Goal: Information Seeking & Learning: Compare options

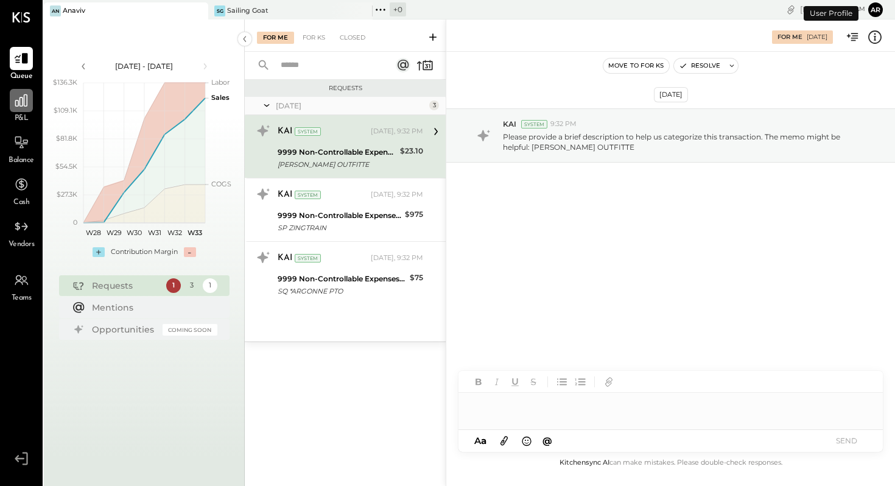
click at [18, 100] on icon at bounding box center [21, 100] width 12 height 12
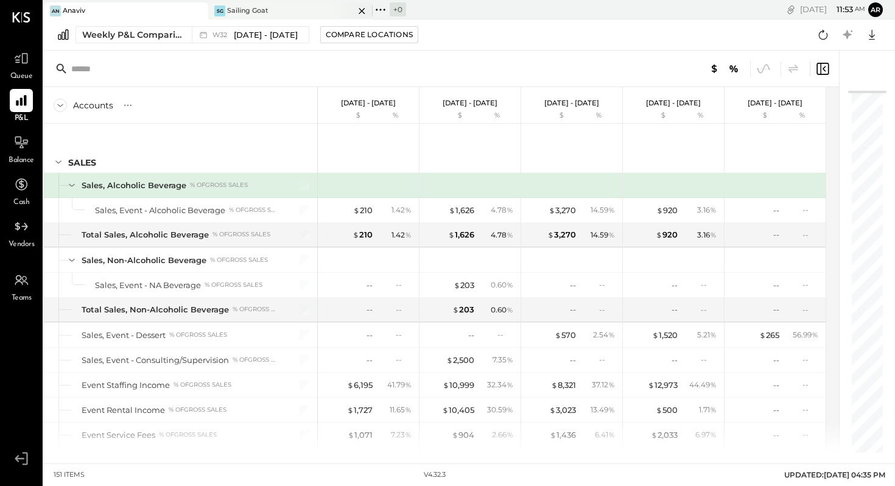
click at [249, 8] on div "Sailing Goat" at bounding box center [247, 11] width 41 height 10
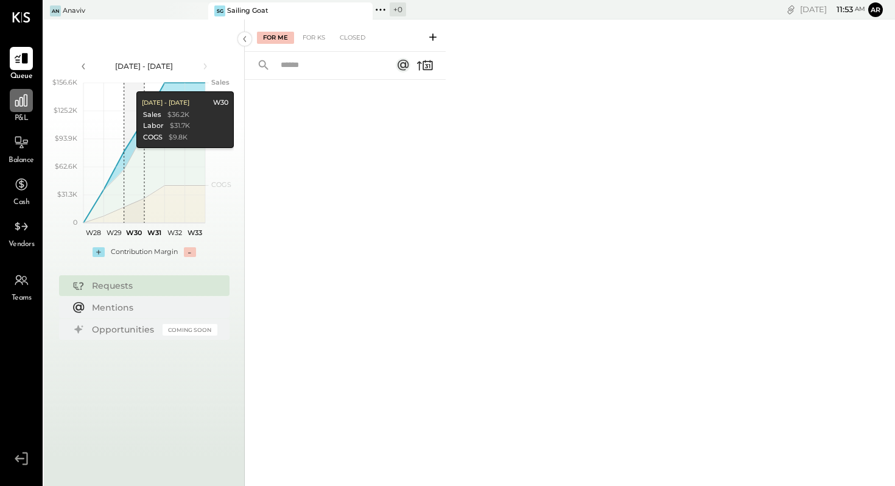
click at [19, 93] on icon at bounding box center [21, 101] width 16 height 16
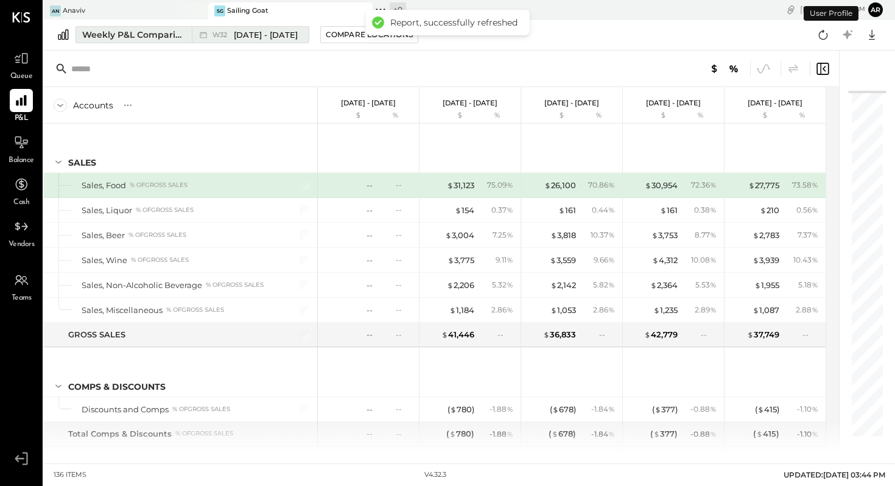
click at [263, 35] on span "[DATE] - [DATE]" at bounding box center [266, 35] width 64 height 12
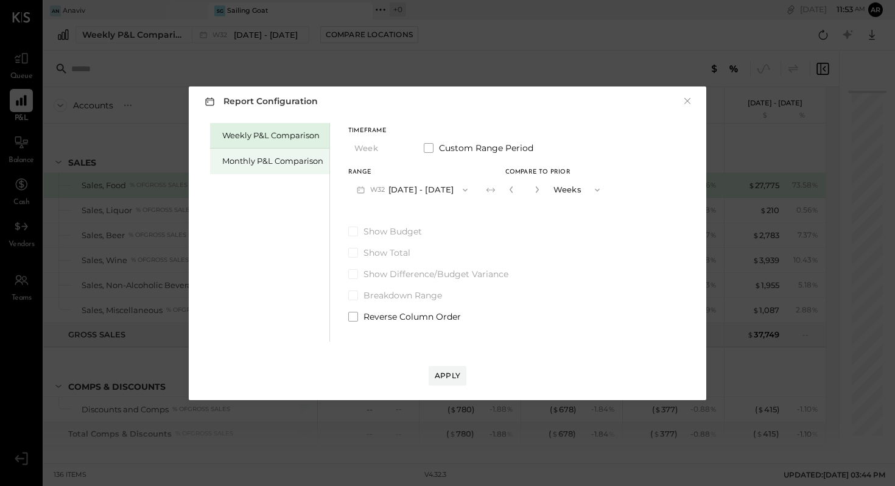
click at [268, 159] on div "Monthly P&L Comparison" at bounding box center [272, 161] width 101 height 12
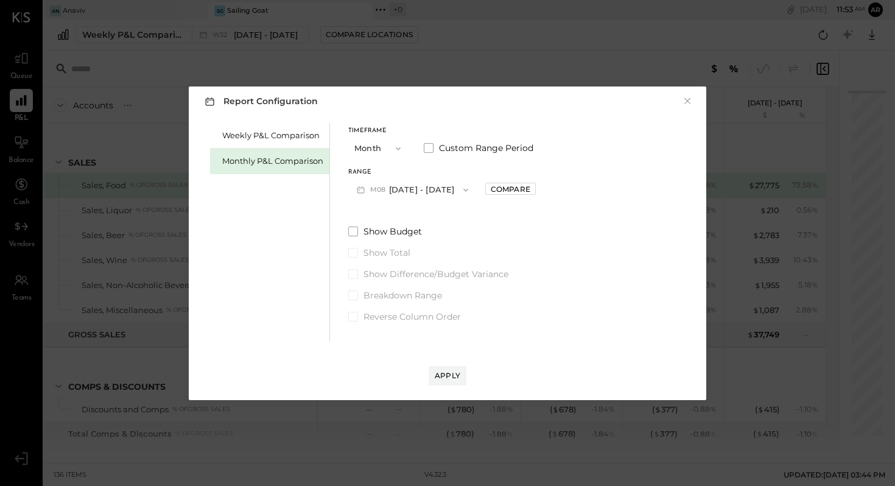
click at [429, 188] on button "M08 [DATE] - [DATE]" at bounding box center [412, 189] width 128 height 23
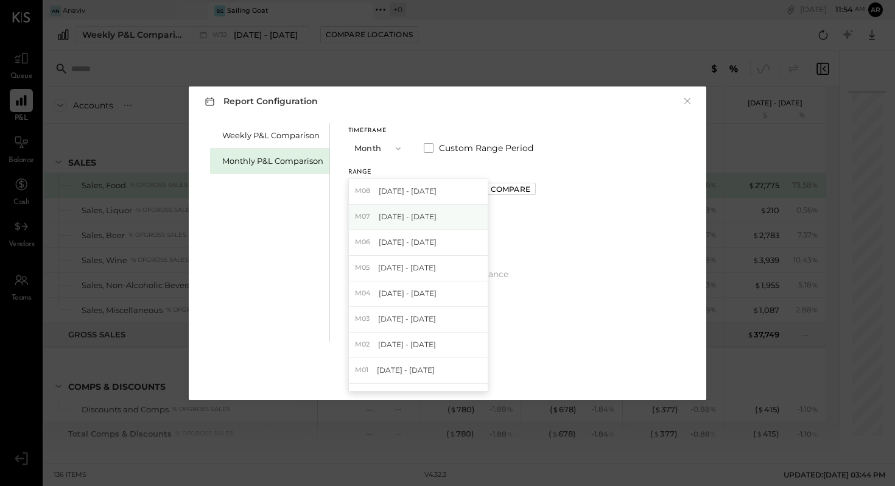
click at [424, 217] on span "[DATE] - [DATE]" at bounding box center [408, 216] width 58 height 10
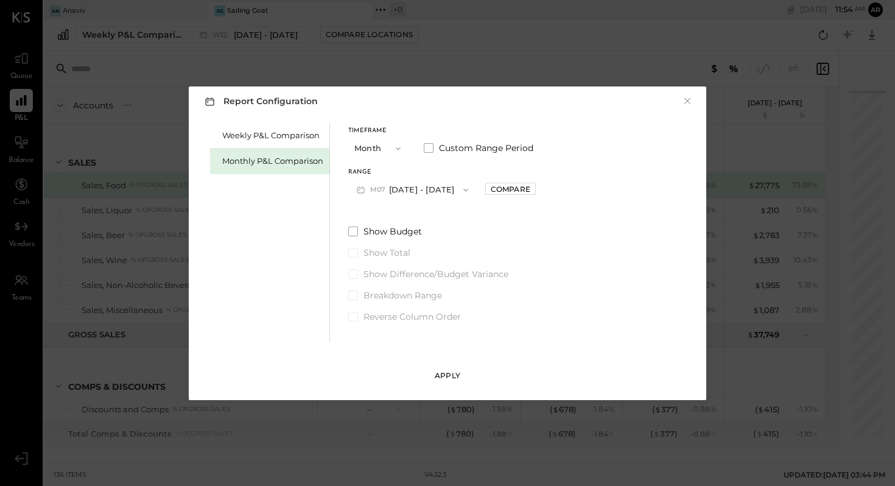
click at [454, 373] on div "Apply" at bounding box center [448, 375] width 26 height 10
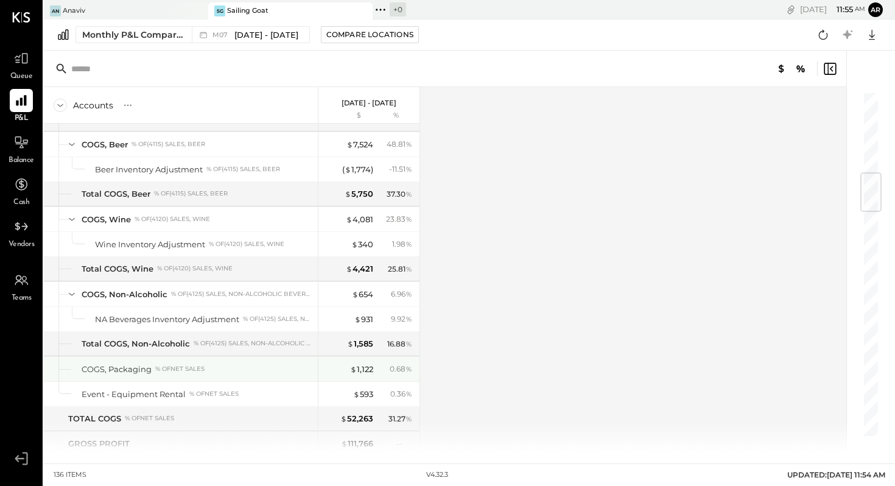
scroll to position [684, 0]
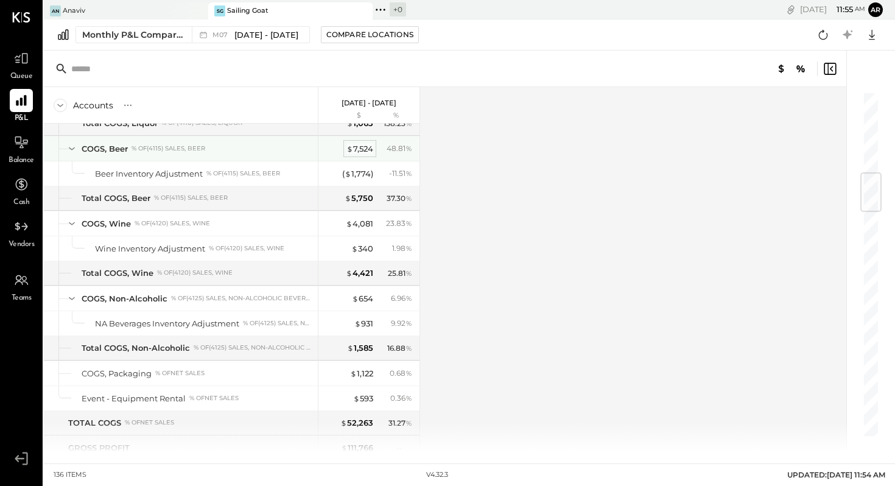
click at [362, 146] on div "$ 7,524" at bounding box center [360, 149] width 27 height 12
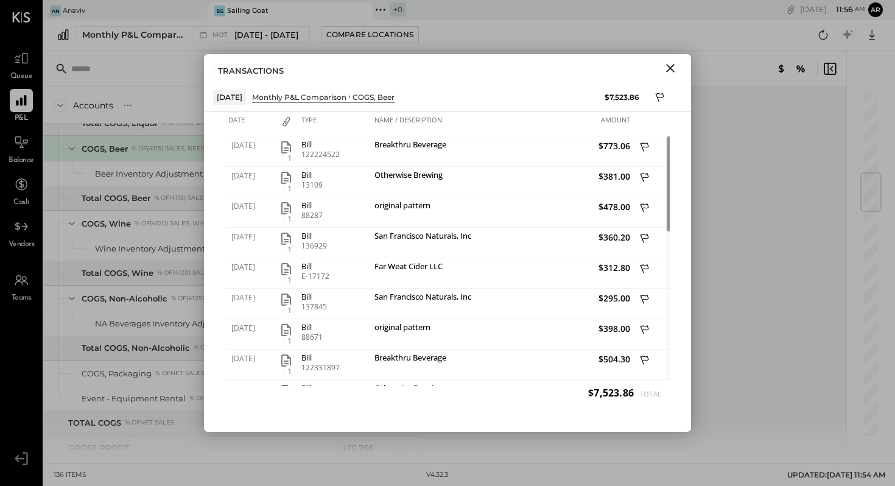
click at [675, 68] on icon "Close" at bounding box center [670, 68] width 15 height 15
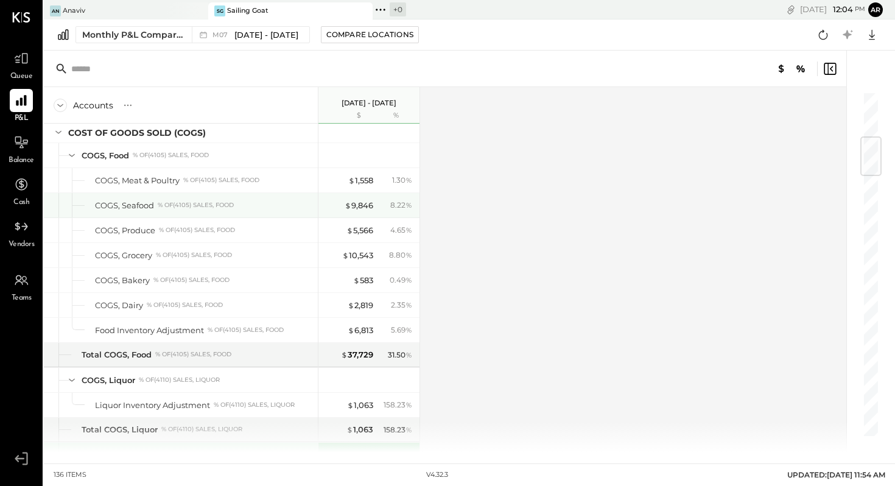
scroll to position [384, 0]
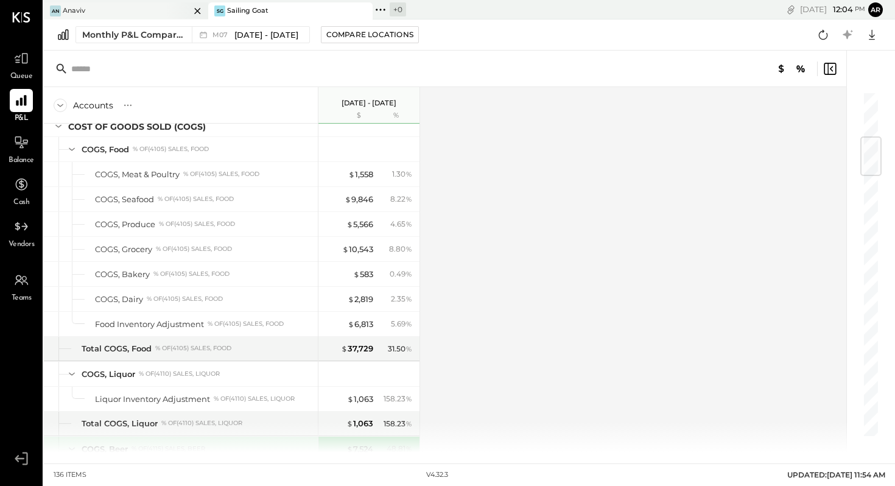
click at [104, 7] on div "An Anaviv" at bounding box center [117, 10] width 146 height 11
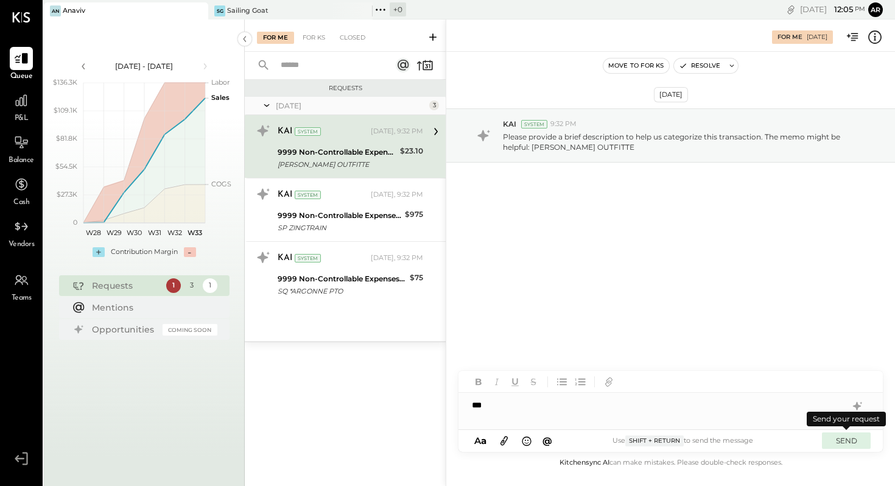
click at [845, 441] on button "SEND" at bounding box center [846, 440] width 49 height 16
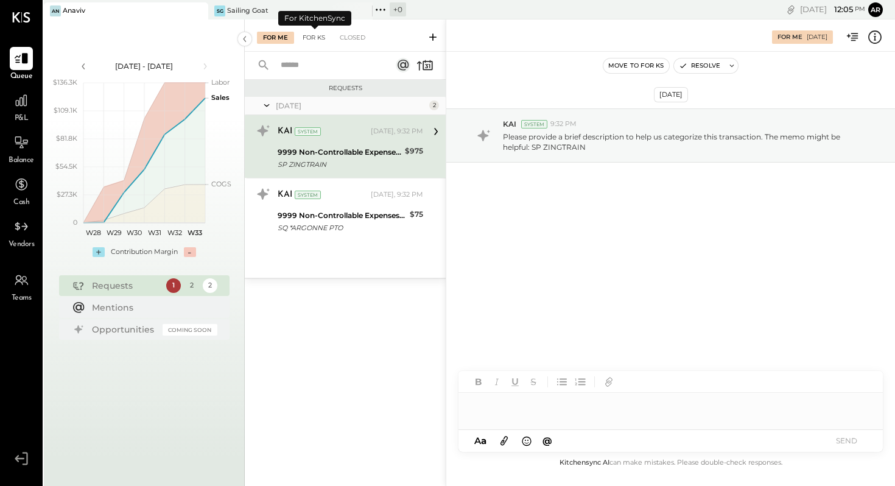
click at [315, 39] on div "For KS" at bounding box center [314, 38] width 35 height 12
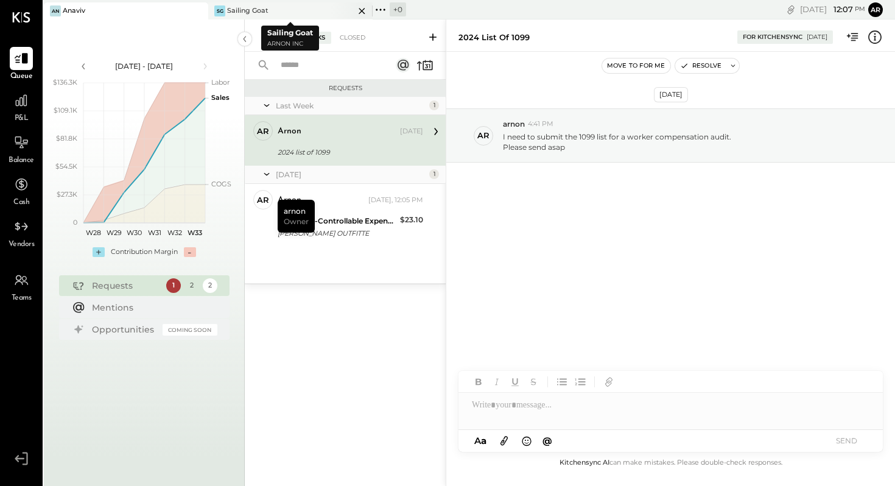
click at [298, 8] on div "SG Sailing Goat" at bounding box center [281, 10] width 146 height 11
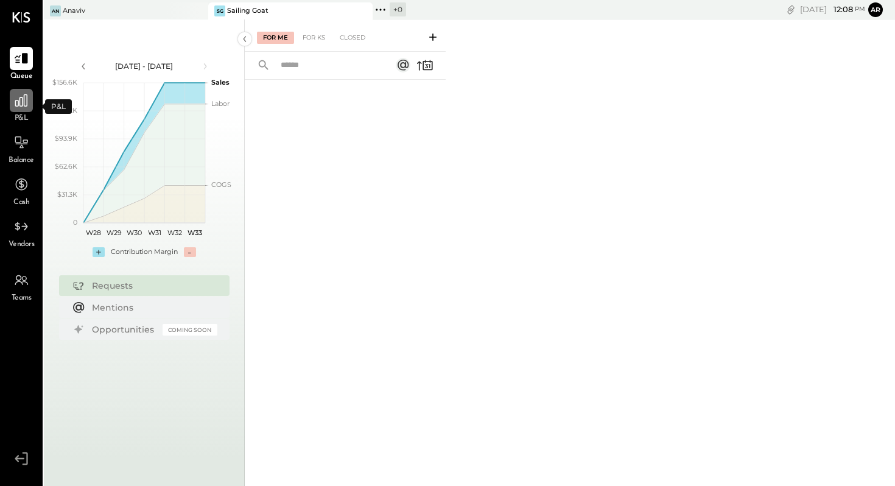
click at [22, 96] on icon at bounding box center [21, 101] width 16 height 16
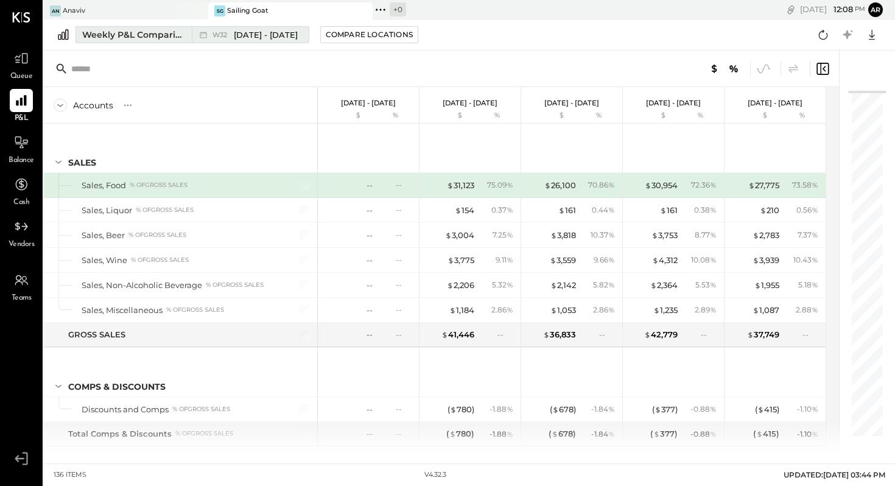
click at [234, 37] on span "[DATE] - [DATE]" at bounding box center [266, 35] width 64 height 12
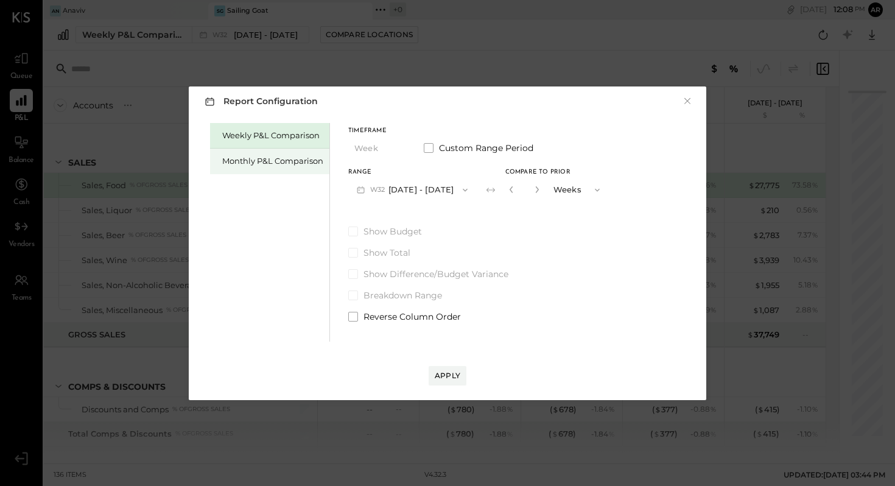
click at [269, 153] on div "Monthly P&L Comparison" at bounding box center [269, 162] width 119 height 26
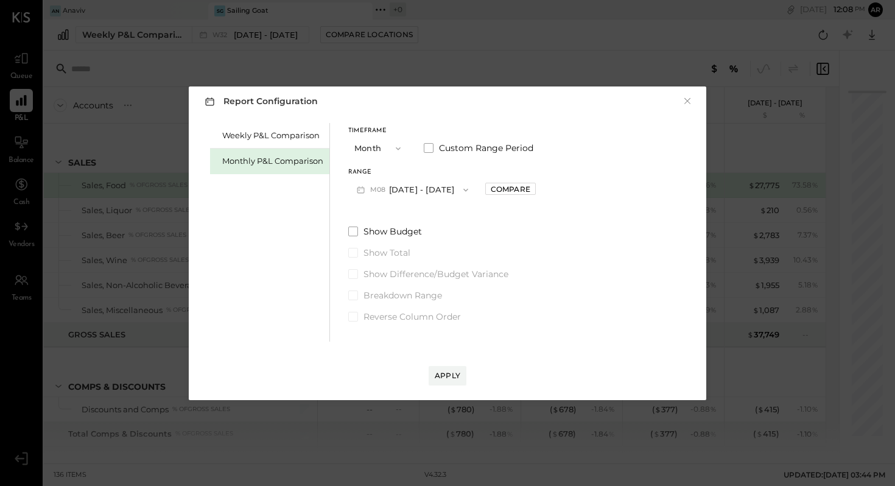
click at [445, 186] on button "M08 [DATE] - [DATE]" at bounding box center [412, 189] width 128 height 23
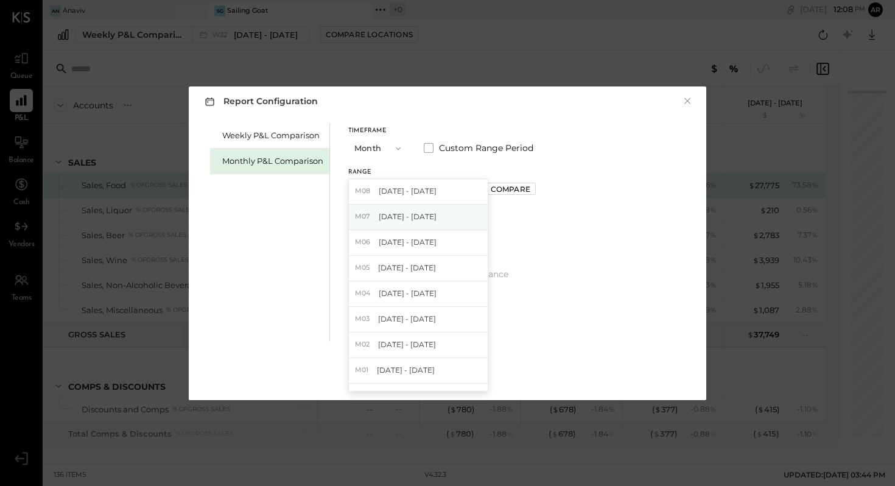
click at [418, 216] on span "[DATE] - [DATE]" at bounding box center [408, 216] width 58 height 10
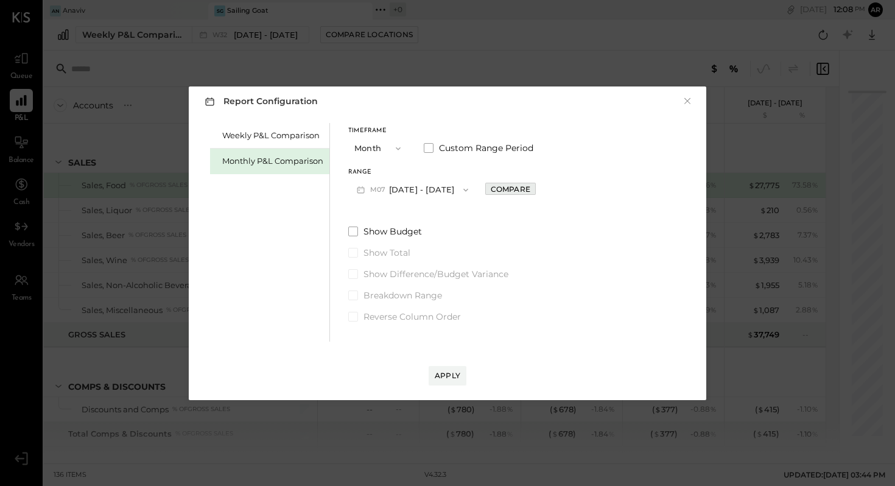
click at [505, 188] on div "Compare" at bounding box center [511, 189] width 40 height 10
click at [593, 189] on icon "button" at bounding box center [598, 190] width 10 height 10
click at [575, 207] on div "Years" at bounding box center [579, 211] width 60 height 22
click at [446, 371] on div "Apply" at bounding box center [448, 375] width 26 height 10
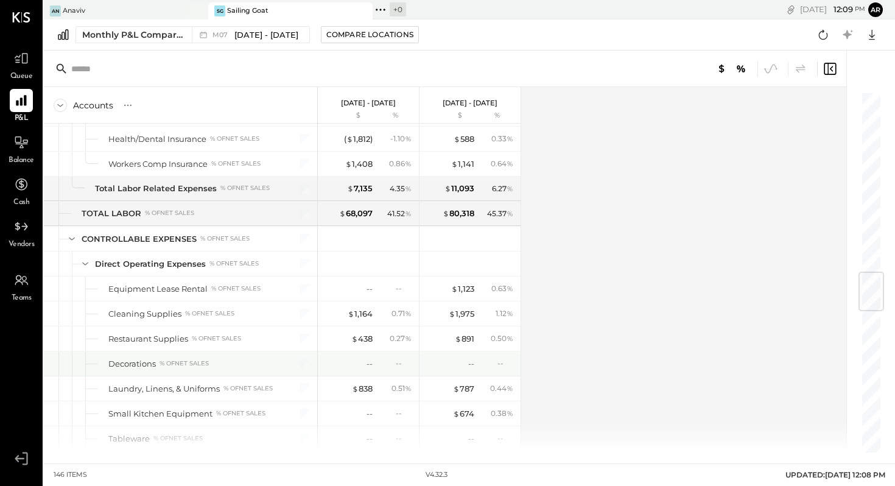
scroll to position [1515, 0]
